Goal: Subscribe to service/newsletter

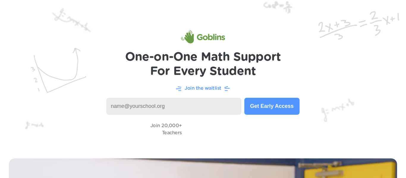
click at [207, 104] on input at bounding box center [173, 106] width 135 height 17
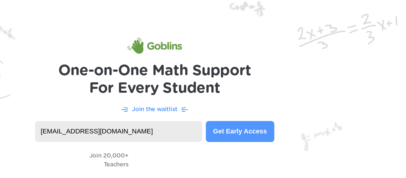
click at [217, 90] on p "Join the waitlist" at bounding box center [202, 88] width 37 height 7
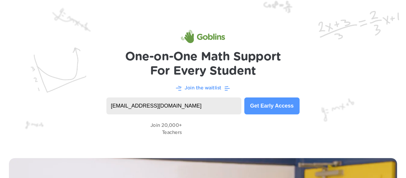
click at [203, 86] on p "Join the waitlist" at bounding box center [202, 87] width 37 height 7
click at [207, 87] on p "Join the waitlist" at bounding box center [202, 87] width 37 height 7
click at [206, 87] on p "Join the waitlist" at bounding box center [202, 87] width 37 height 7
click at [213, 88] on p "Join the waitlist" at bounding box center [202, 87] width 37 height 7
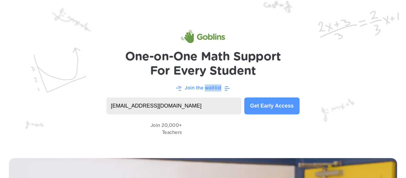
click at [213, 88] on p "Join the waitlist" at bounding box center [202, 87] width 37 height 7
click at [135, 108] on input "rche930@learner.dvusd.org" at bounding box center [173, 105] width 135 height 17
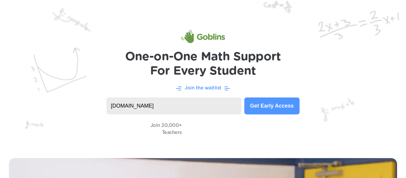
type input "learner.dvusd.org"
click at [280, 112] on button "Get Early Access" at bounding box center [271, 105] width 55 height 17
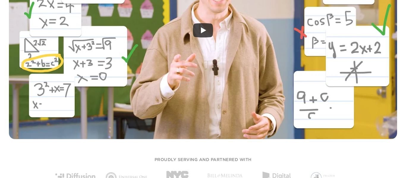
scroll to position [0, 0]
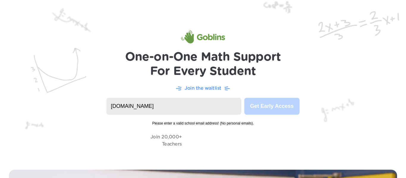
drag, startPoint x: 188, startPoint y: 105, endPoint x: 0, endPoint y: 110, distance: 188.0
click at [0, 110] on header "One-on-One Math Support For Every Student Join the waitlist learner.dvusd.org G…" at bounding box center [203, 80] width 406 height 161
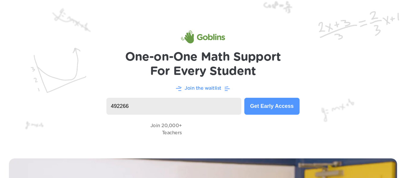
click at [290, 110] on button "Get Early Access" at bounding box center [271, 106] width 55 height 17
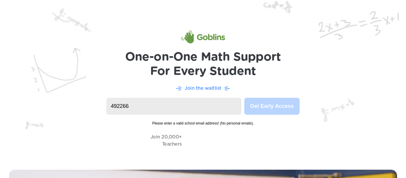
click at [224, 107] on input "492266" at bounding box center [173, 106] width 135 height 17
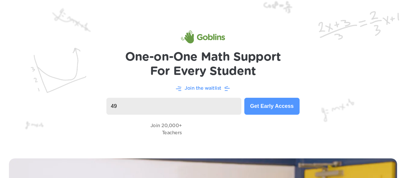
type input "4"
type input "n"
type input "rche930@learner.dvusd.org"
click at [253, 106] on button "Get Early Access" at bounding box center [271, 106] width 55 height 17
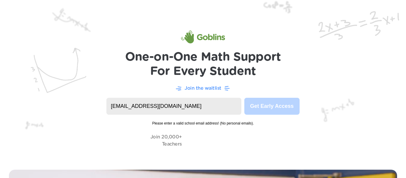
drag, startPoint x: 224, startPoint y: 110, endPoint x: 0, endPoint y: 105, distance: 223.6
click at [0, 105] on header "One-on-One Math Support For Every Student Join the waitlist rche930@learner.dvu…" at bounding box center [203, 80] width 406 height 161
